Goal: Task Accomplishment & Management: Manage account settings

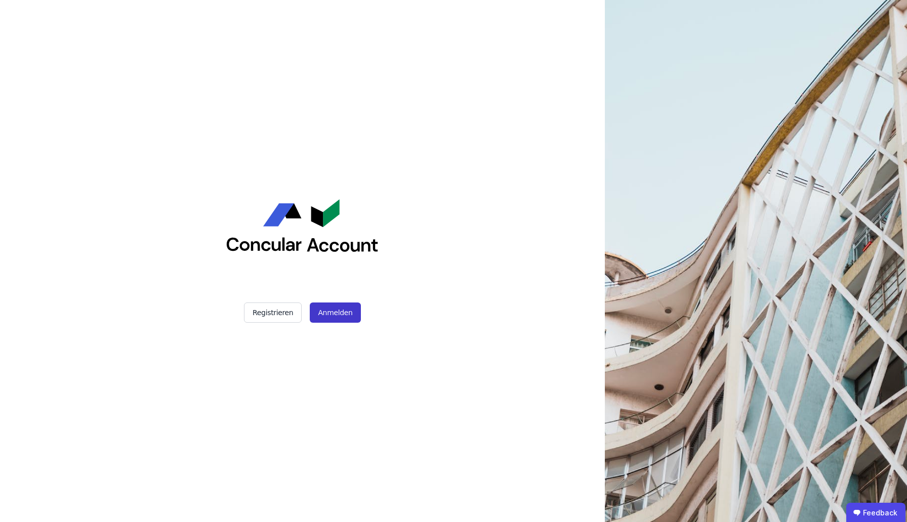
click at [329, 316] on button "Anmelden" at bounding box center [335, 313] width 51 height 20
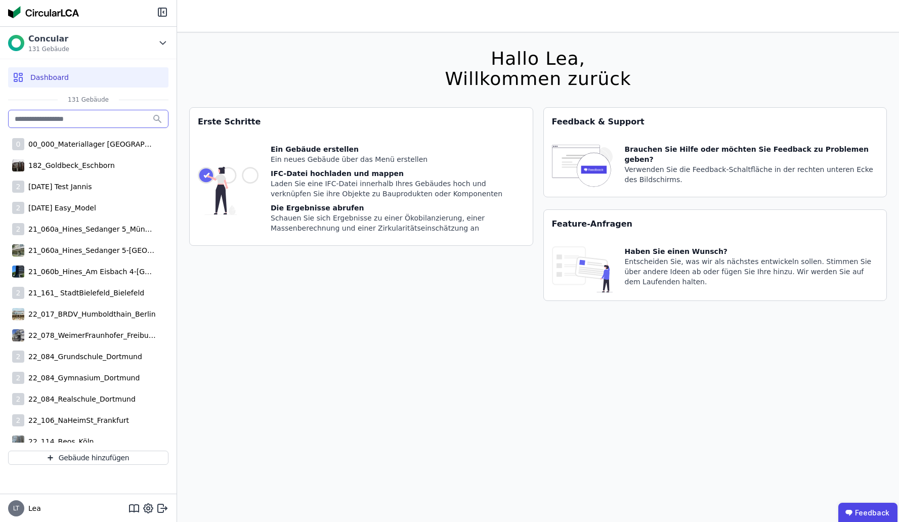
click at [111, 116] on input "text" at bounding box center [88, 119] width 160 height 18
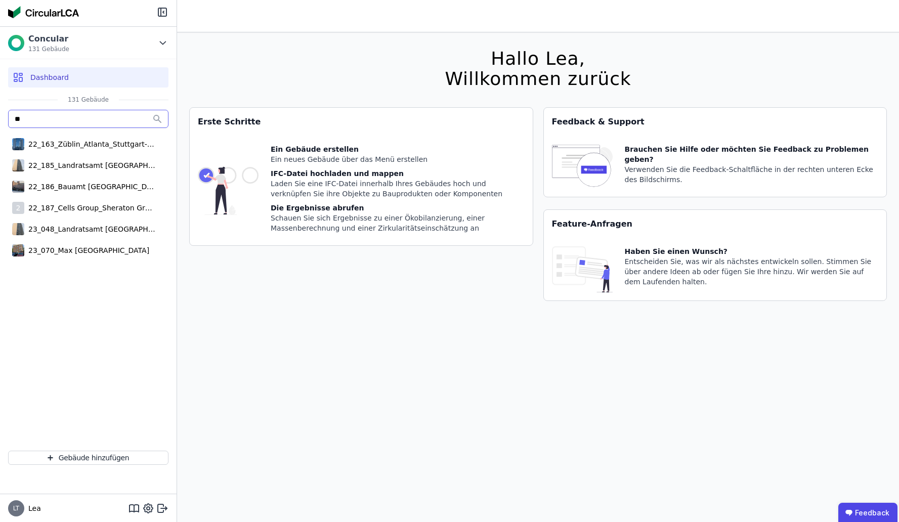
type input "*"
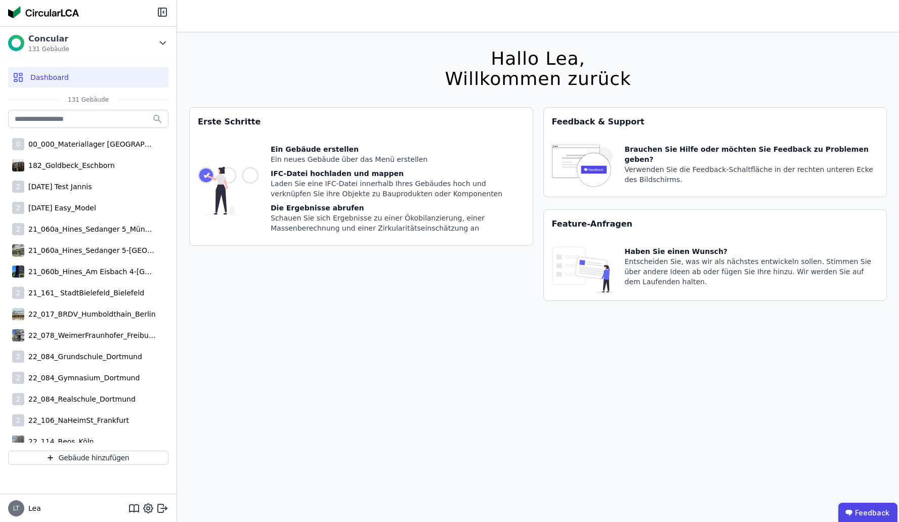
click at [17, 510] on span "LT" at bounding box center [16, 508] width 6 height 6
click at [150, 507] on icon at bounding box center [148, 508] width 12 height 12
select select "*"
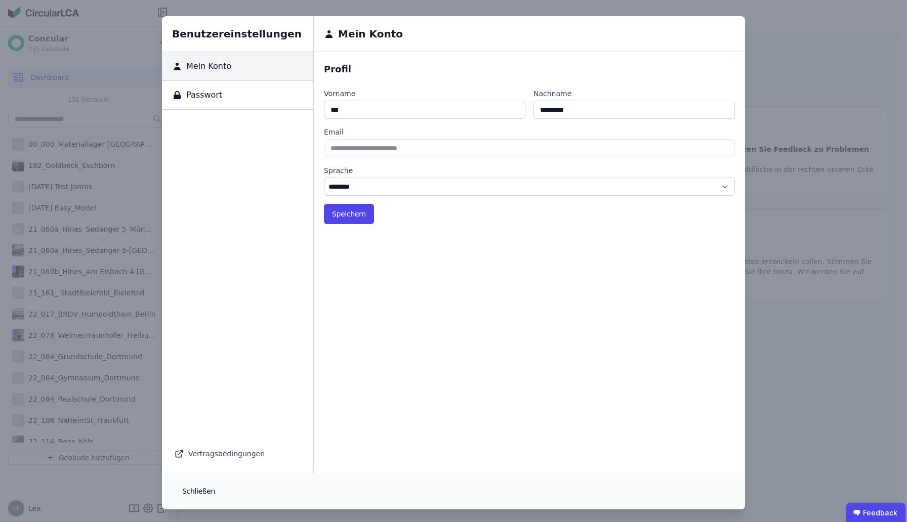
click at [190, 490] on button "Schließen" at bounding box center [198, 491] width 49 height 20
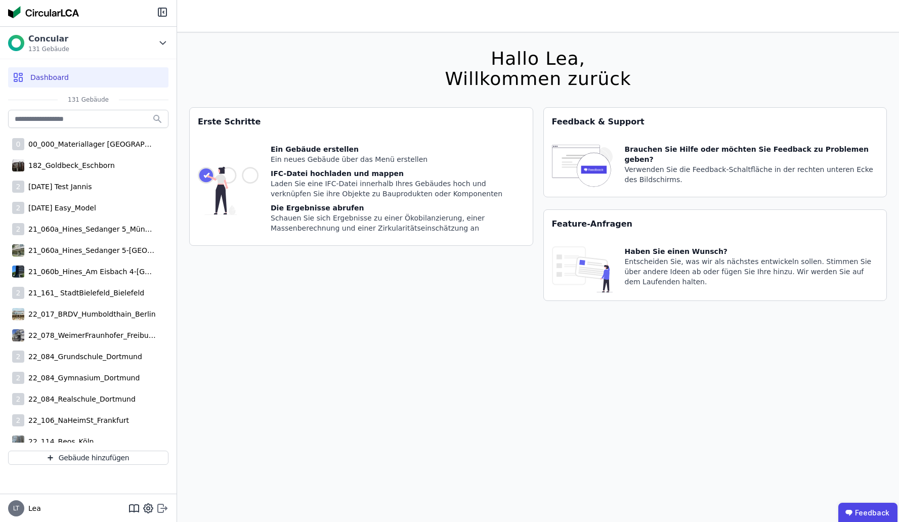
click at [165, 506] on icon at bounding box center [162, 508] width 12 height 12
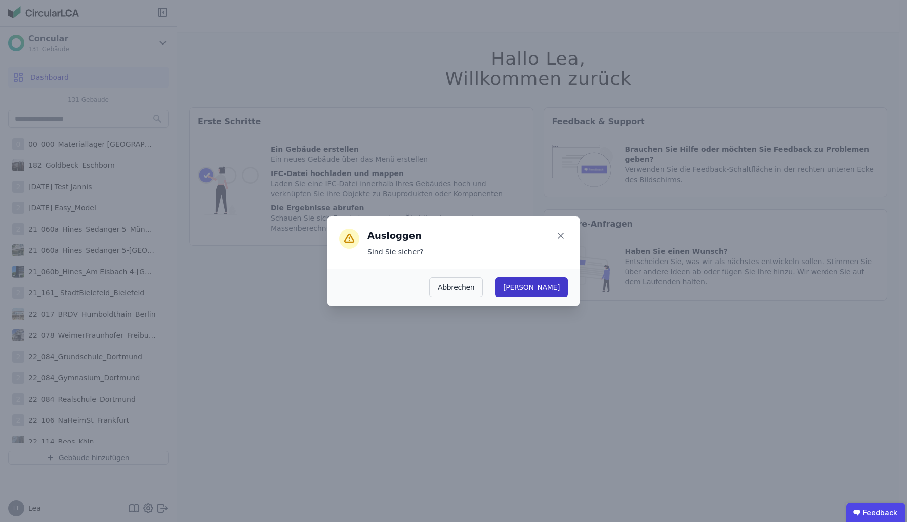
click at [557, 280] on button "[PERSON_NAME]" at bounding box center [531, 287] width 73 height 20
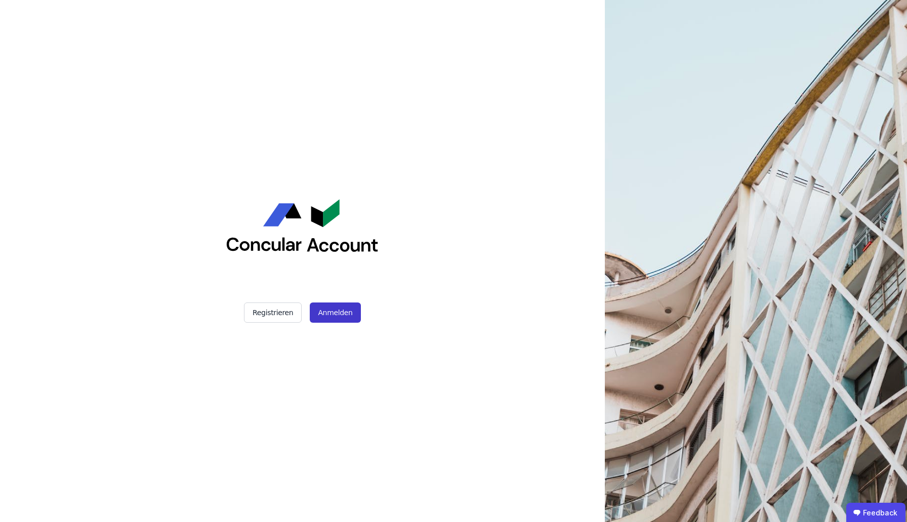
click at [333, 314] on button "Anmelden" at bounding box center [335, 313] width 51 height 20
